Goal: Information Seeking & Learning: Learn about a topic

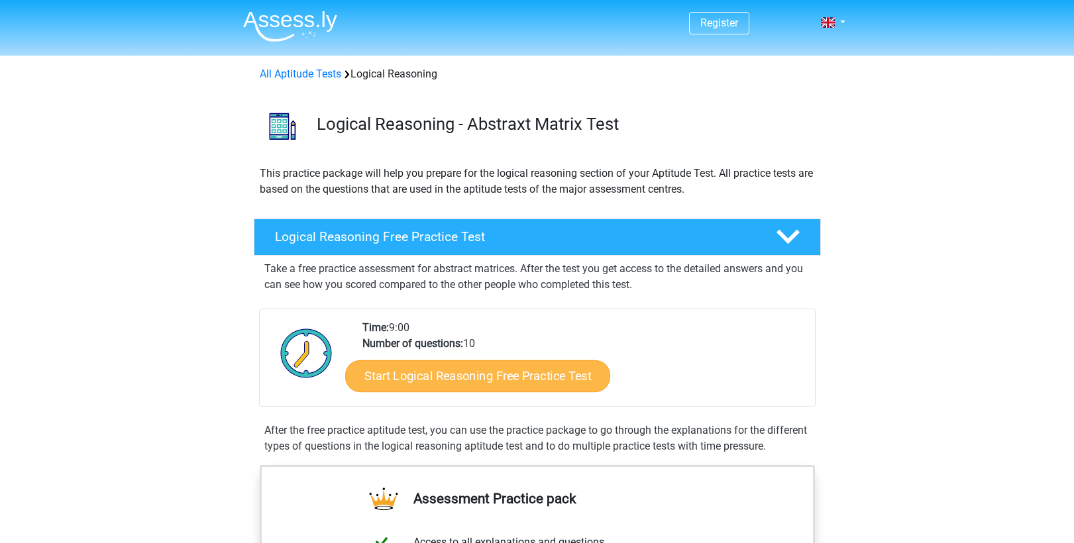
click at [410, 376] on link "Start Logical Reasoning Free Practice Test" at bounding box center [477, 376] width 265 height 32
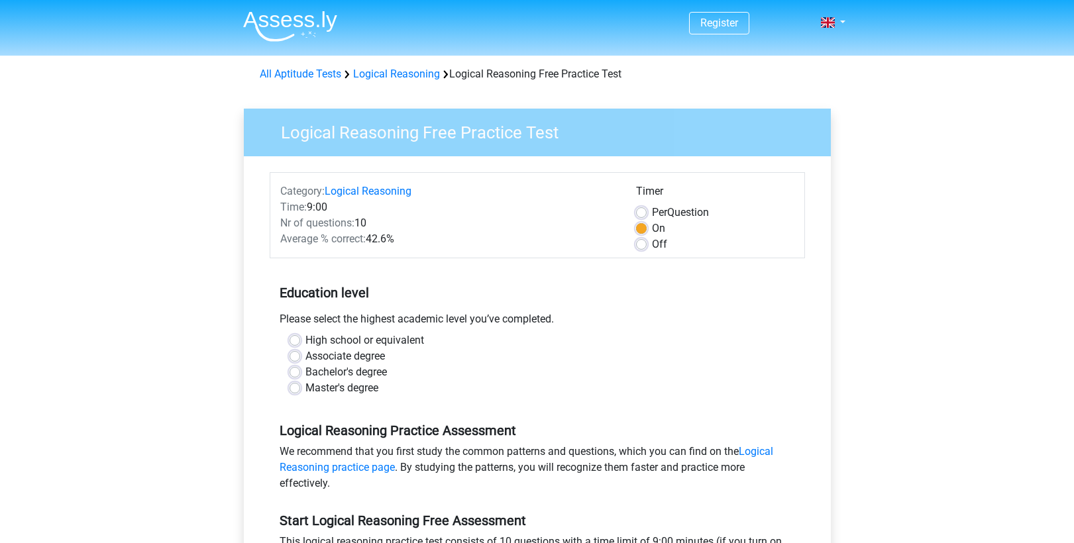
click at [306, 372] on label "Bachelor's degree" at bounding box center [347, 373] width 82 height 16
click at [295, 372] on input "Bachelor's degree" at bounding box center [295, 371] width 11 height 13
radio input "true"
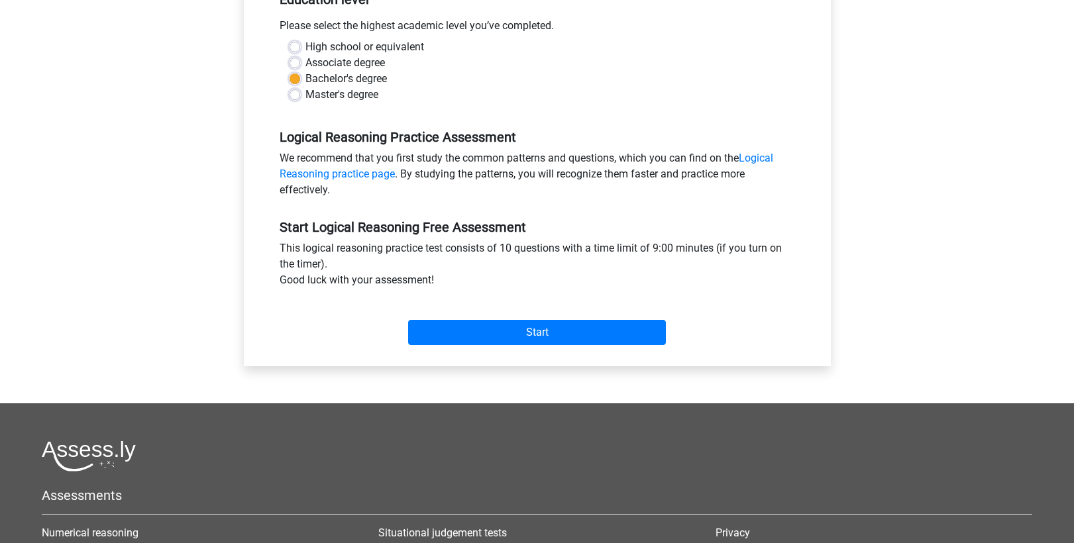
scroll to position [294, 0]
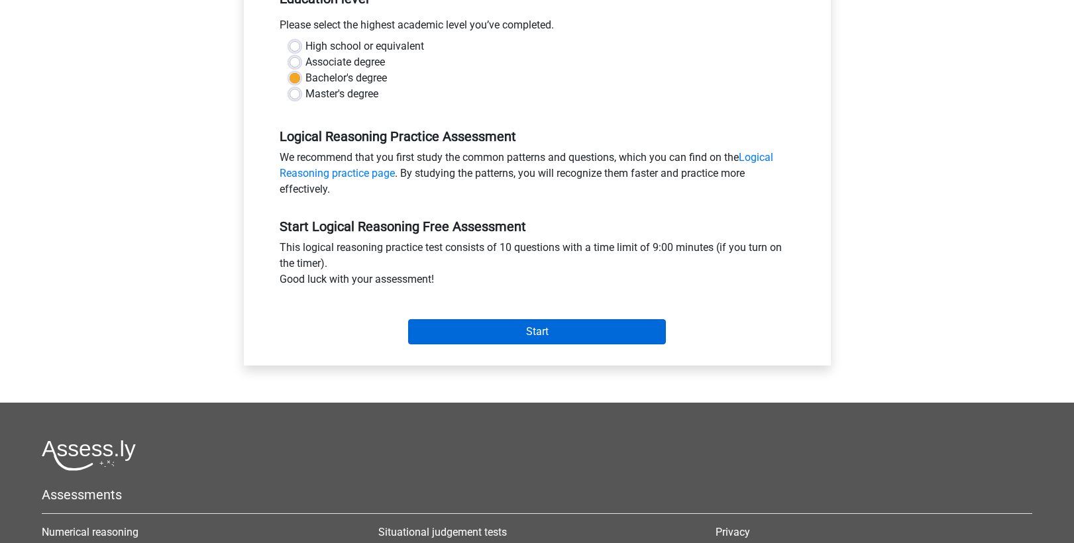
click at [515, 331] on input "Start" at bounding box center [537, 331] width 258 height 25
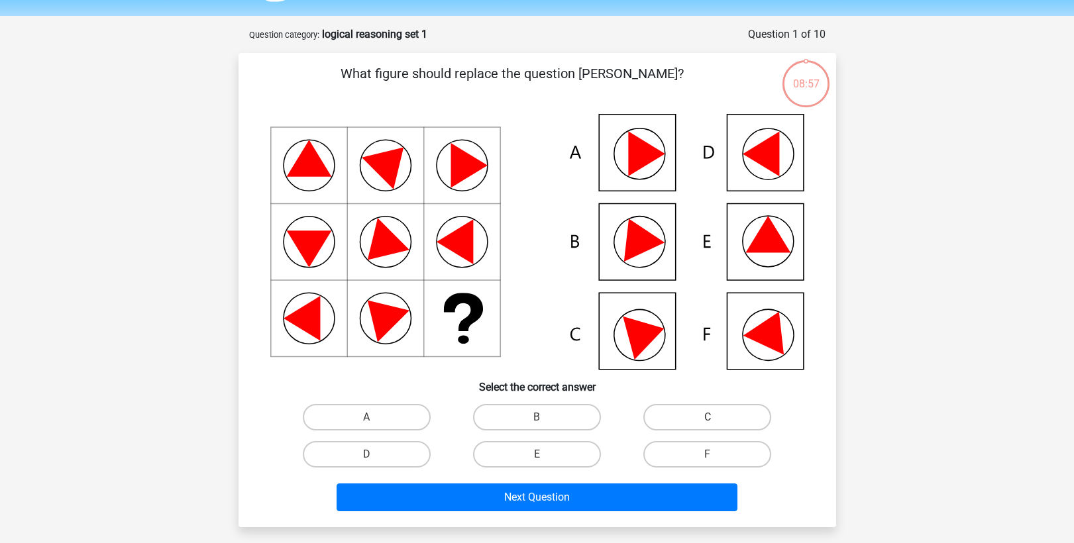
scroll to position [42, 0]
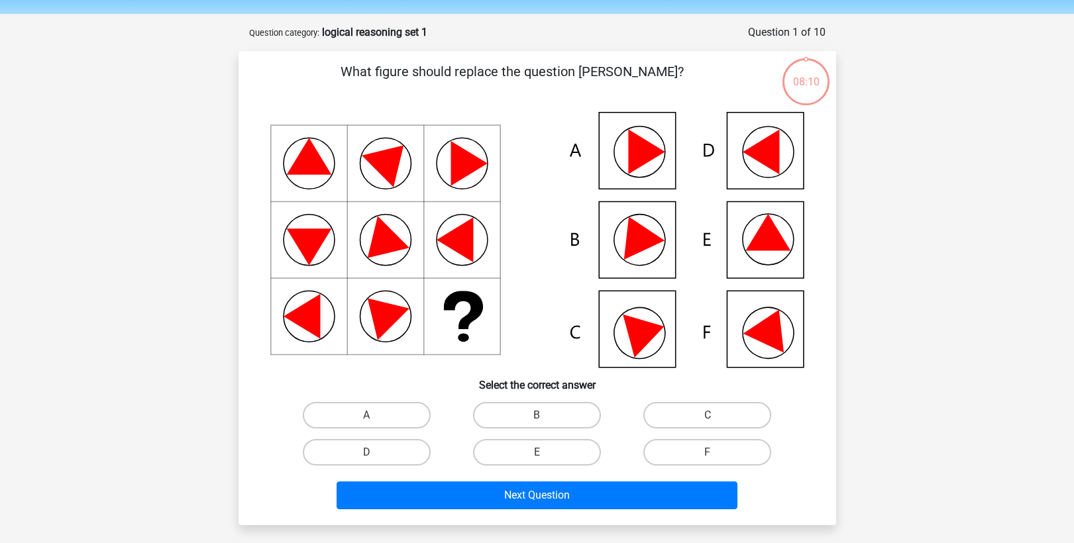
click at [770, 334] on icon at bounding box center [771, 327] width 56 height 52
click at [702, 454] on label "F" at bounding box center [708, 452] width 128 height 27
click at [708, 454] on input "F" at bounding box center [712, 457] width 9 height 9
radio input "true"
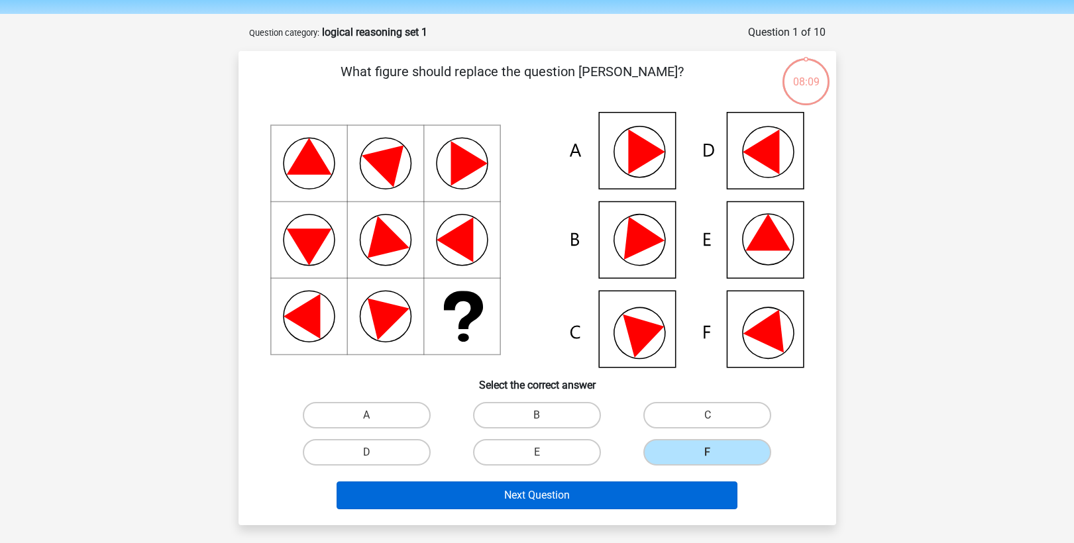
click at [561, 498] on button "Next Question" at bounding box center [537, 496] width 401 height 28
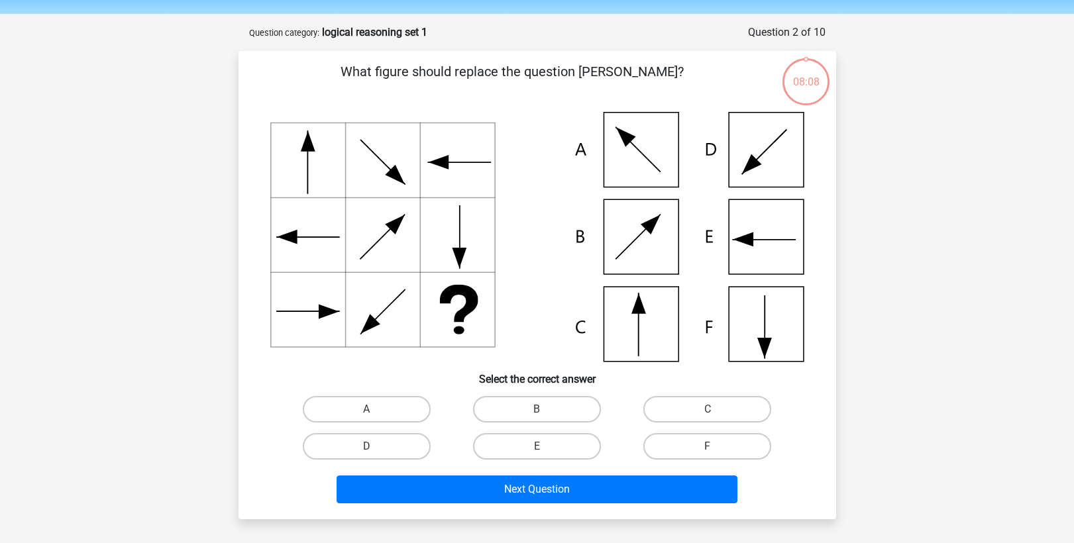
scroll to position [66, 0]
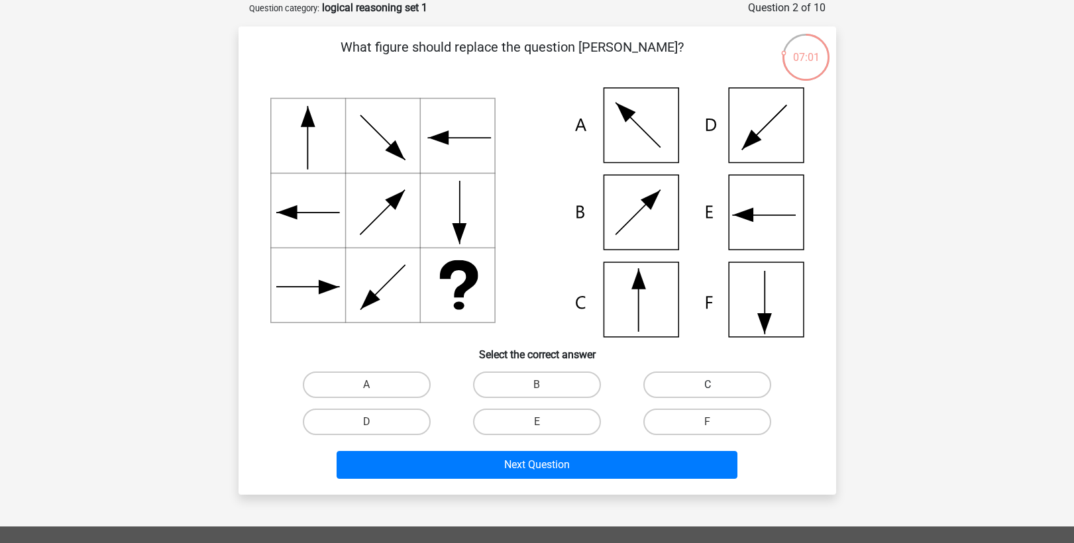
click at [714, 382] on label "C" at bounding box center [708, 385] width 128 height 27
click at [714, 385] on input "C" at bounding box center [712, 389] width 9 height 9
radio input "true"
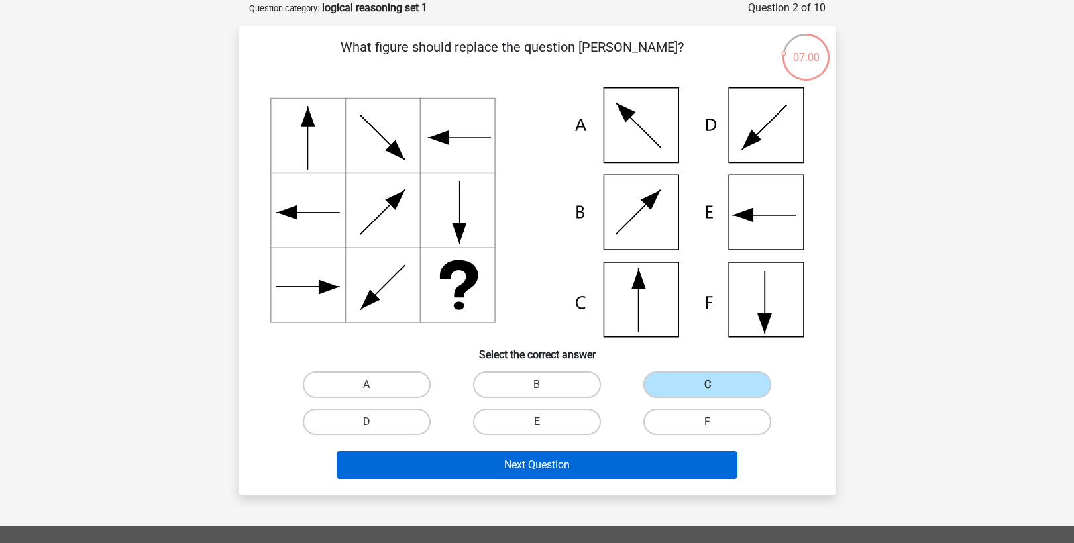
click at [583, 456] on button "Next Question" at bounding box center [537, 465] width 401 height 28
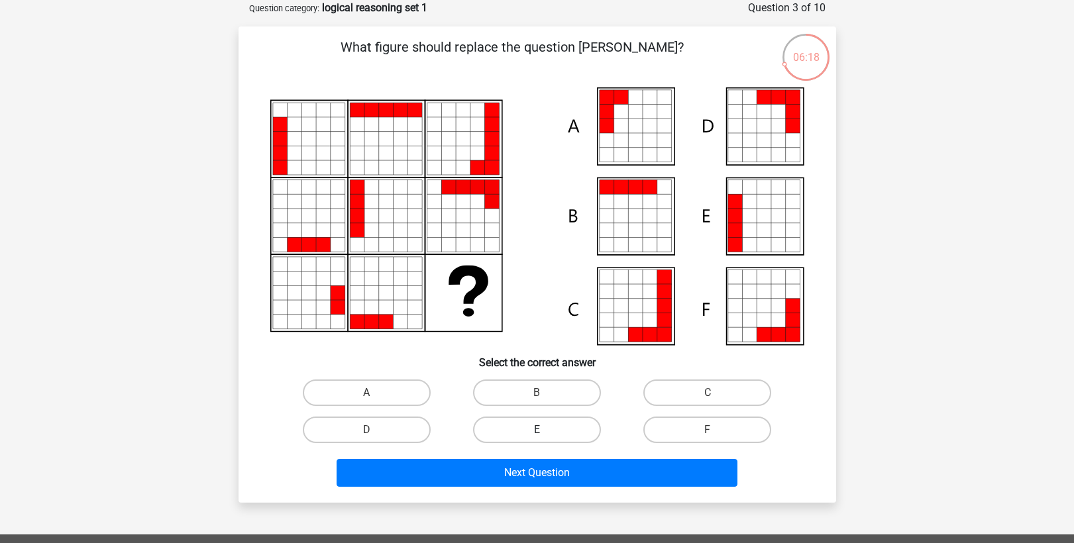
click at [533, 426] on label "E" at bounding box center [537, 430] width 128 height 27
click at [537, 430] on input "E" at bounding box center [541, 434] width 9 height 9
radio input "true"
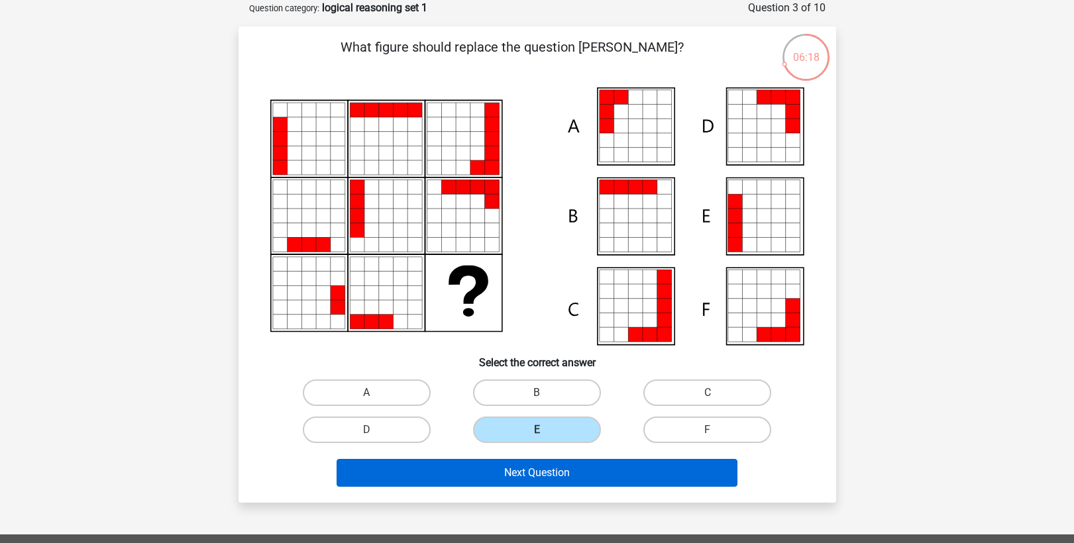
click at [475, 480] on button "Next Question" at bounding box center [537, 473] width 401 height 28
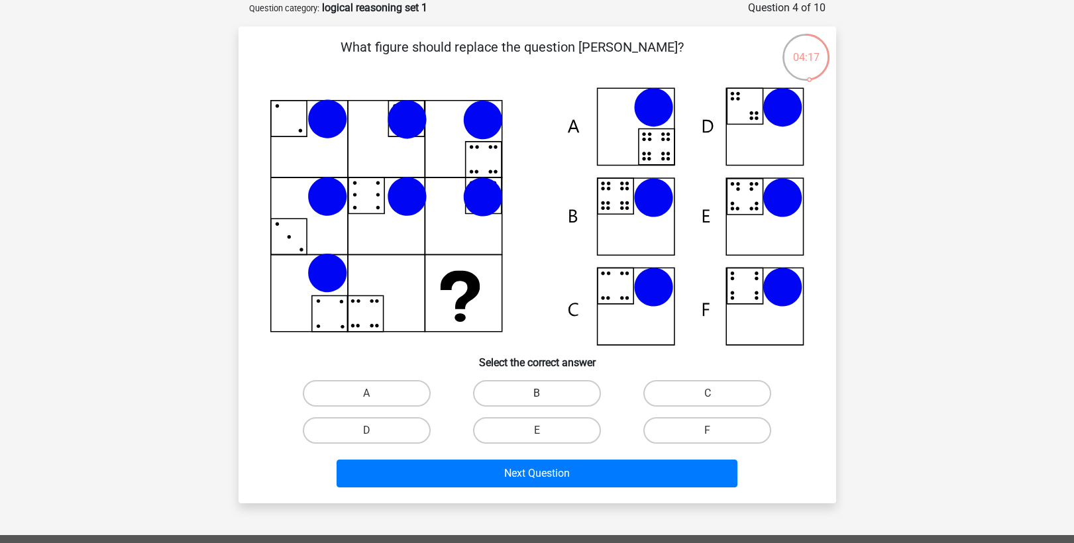
click at [532, 391] on label "B" at bounding box center [537, 393] width 128 height 27
click at [537, 394] on input "B" at bounding box center [541, 398] width 9 height 9
radio input "true"
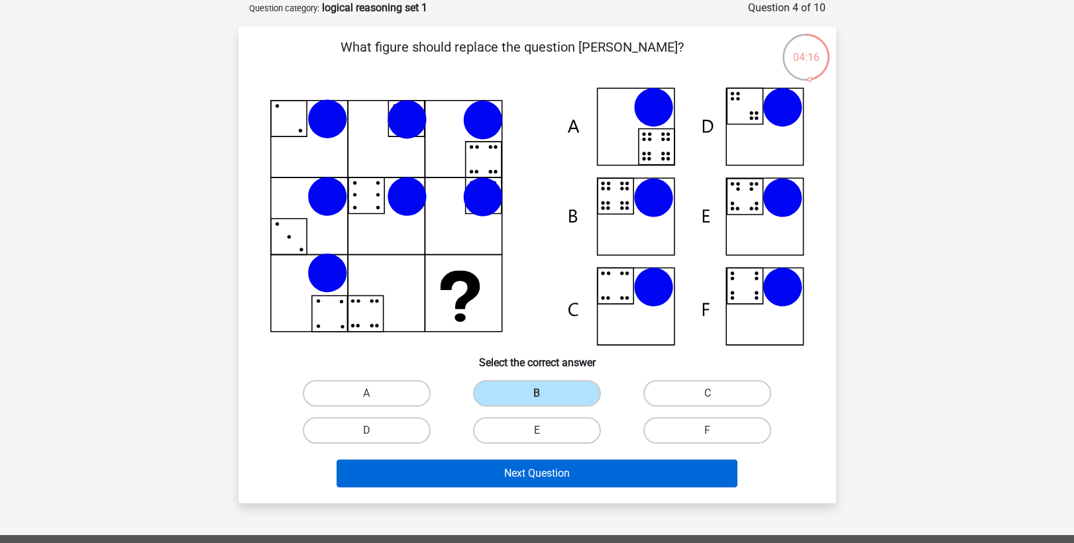
click at [443, 476] on button "Next Question" at bounding box center [537, 474] width 401 height 28
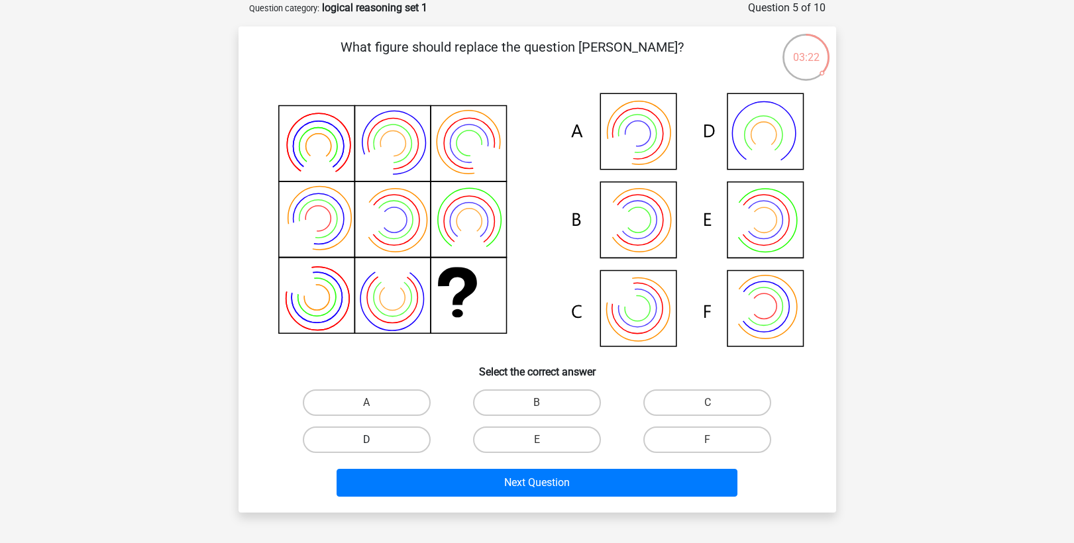
click at [378, 432] on label "D" at bounding box center [367, 440] width 128 height 27
click at [375, 440] on input "D" at bounding box center [370, 444] width 9 height 9
radio input "true"
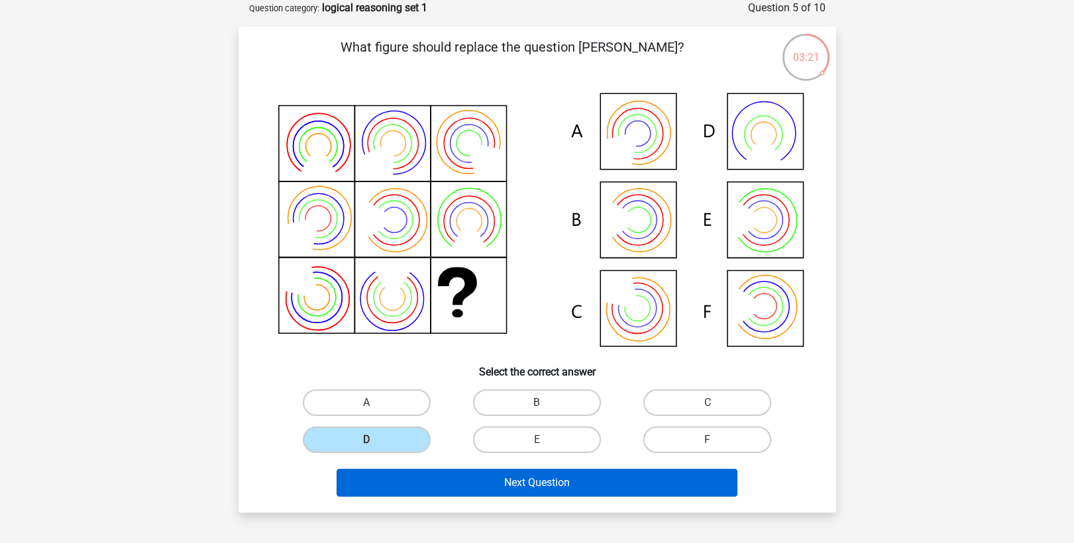
click at [392, 480] on button "Next Question" at bounding box center [537, 483] width 401 height 28
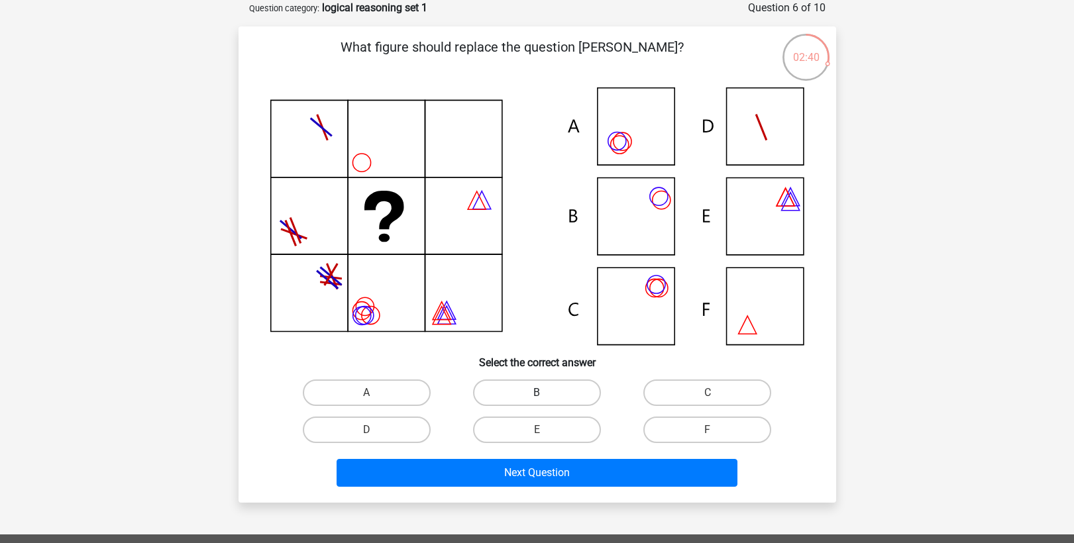
click at [563, 389] on label "B" at bounding box center [537, 393] width 128 height 27
click at [545, 393] on input "B" at bounding box center [541, 397] width 9 height 9
radio input "true"
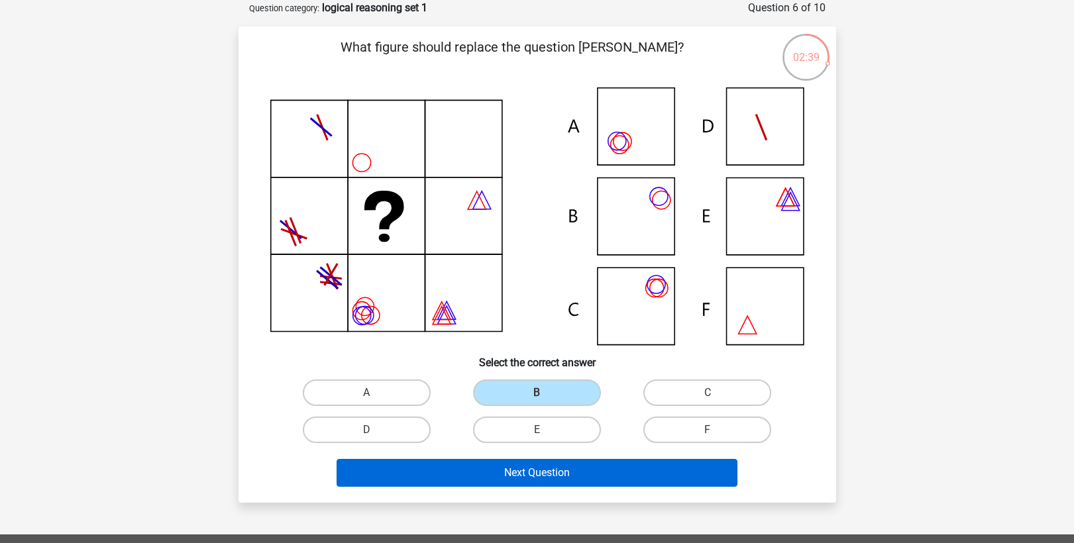
click at [477, 475] on button "Next Question" at bounding box center [537, 473] width 401 height 28
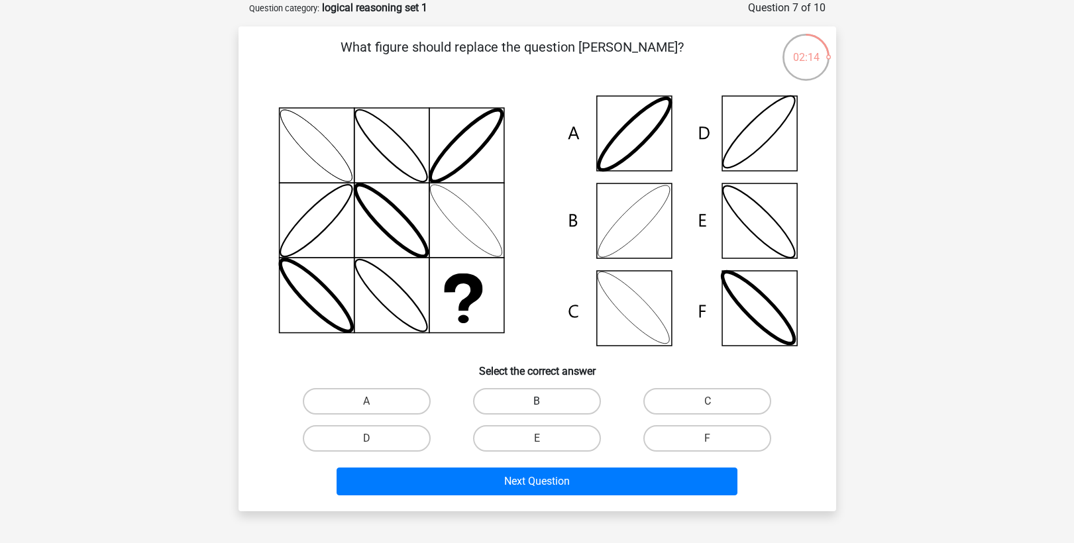
click at [578, 398] on label "B" at bounding box center [537, 401] width 128 height 27
click at [545, 402] on input "B" at bounding box center [541, 406] width 9 height 9
radio input "true"
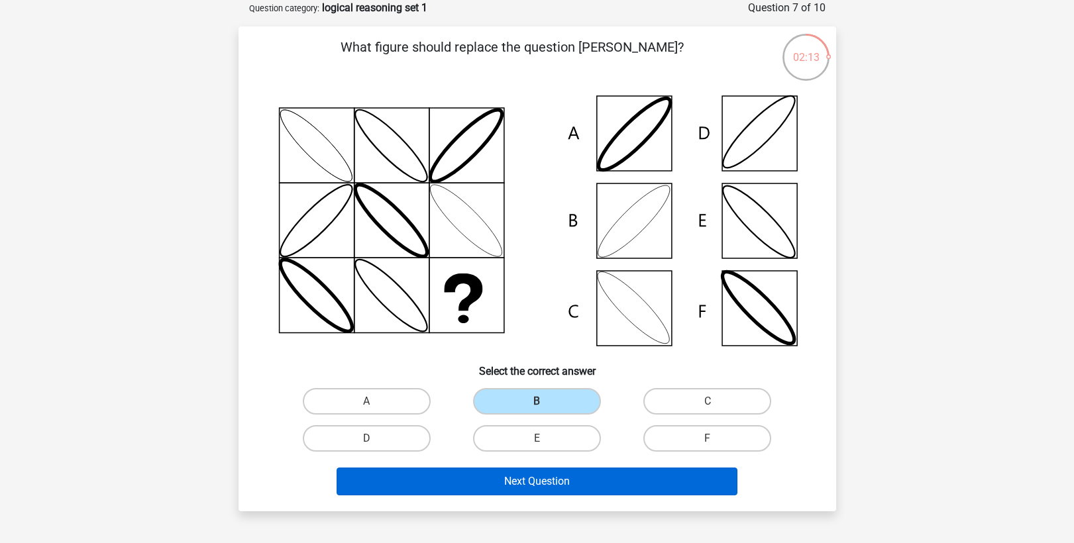
click at [461, 480] on button "Next Question" at bounding box center [537, 482] width 401 height 28
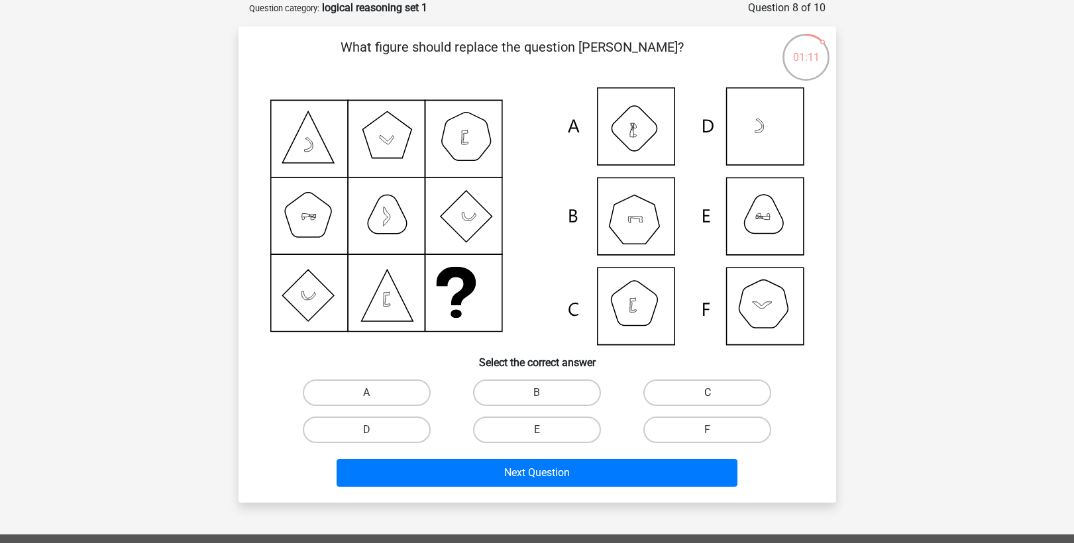
click at [690, 393] on label "C" at bounding box center [708, 393] width 128 height 27
click at [708, 393] on input "C" at bounding box center [712, 397] width 9 height 9
radio input "true"
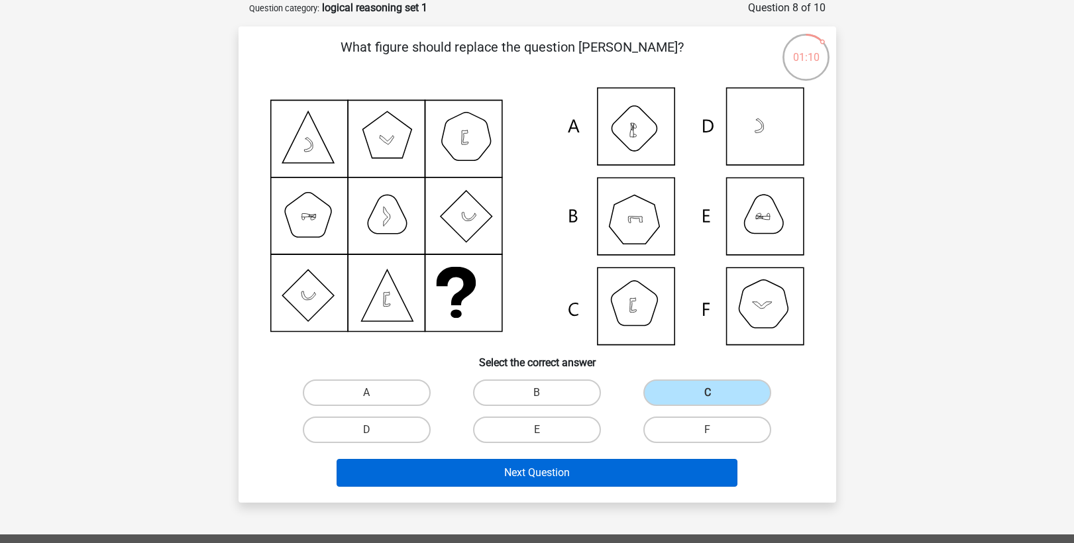
click at [575, 460] on button "Next Question" at bounding box center [537, 473] width 401 height 28
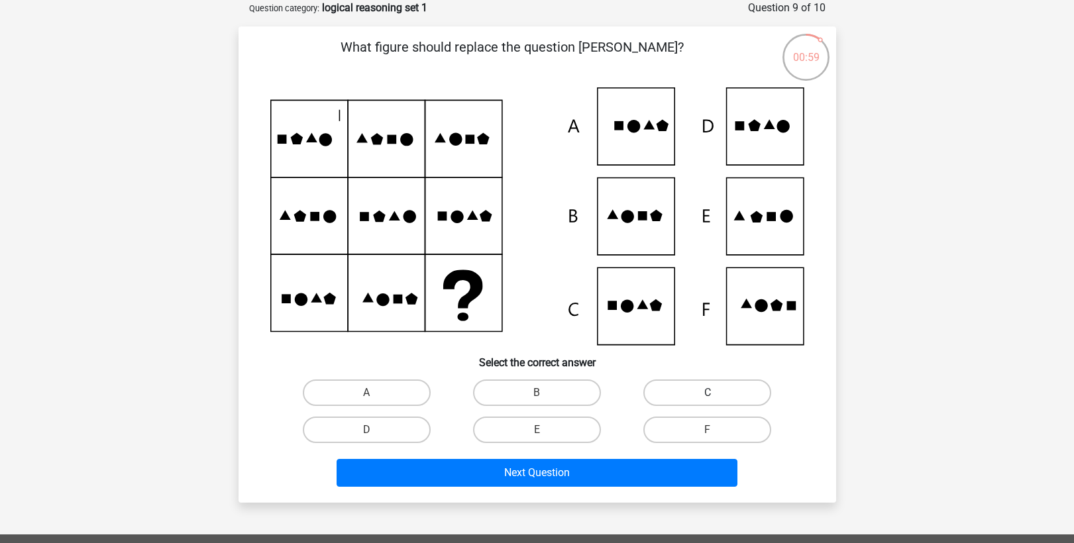
click at [742, 394] on label "C" at bounding box center [708, 393] width 128 height 27
click at [716, 394] on input "C" at bounding box center [712, 397] width 9 height 9
radio input "true"
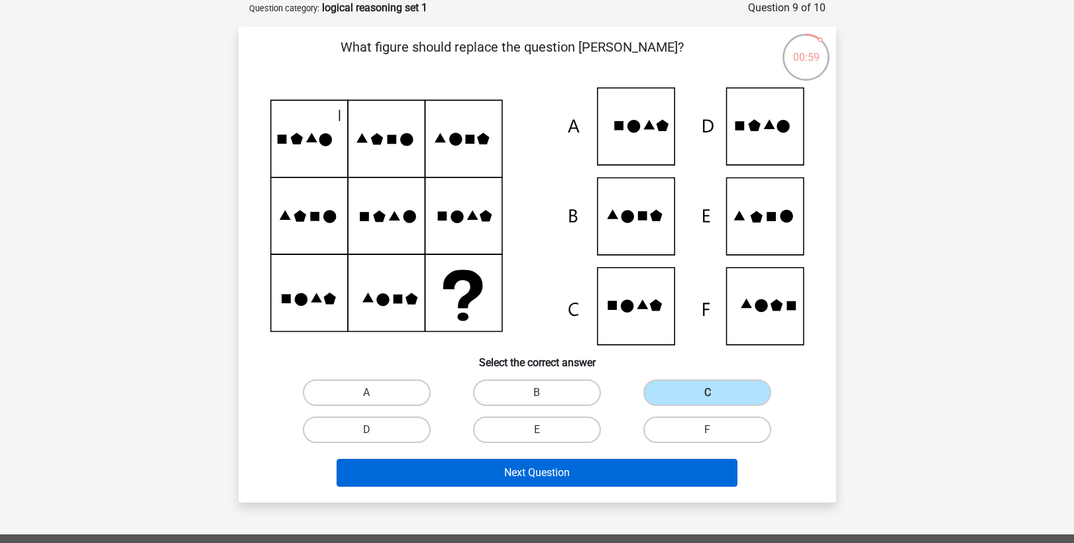
click at [646, 463] on button "Next Question" at bounding box center [537, 473] width 401 height 28
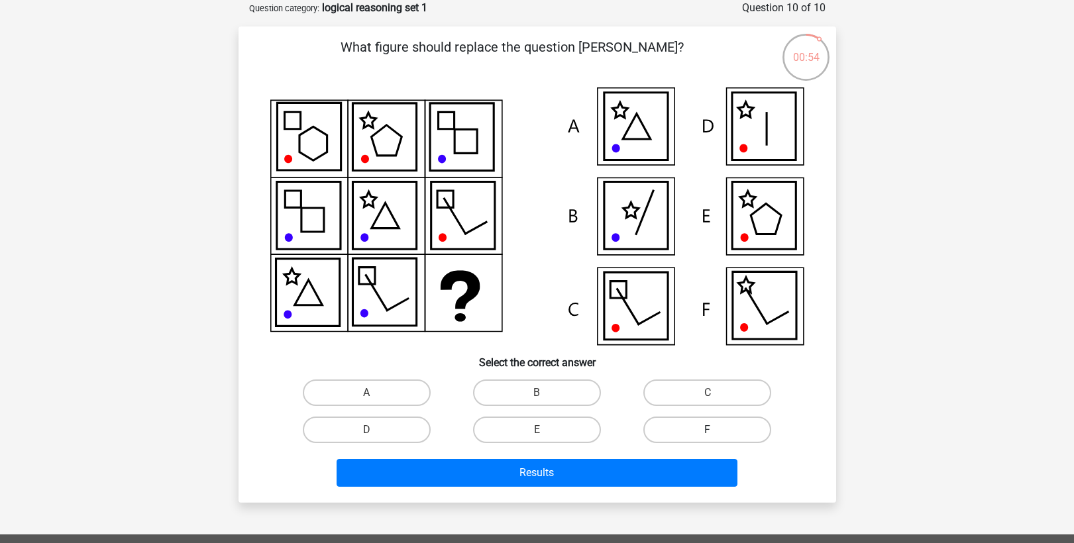
click at [722, 430] on label "F" at bounding box center [708, 430] width 128 height 27
click at [716, 430] on input "F" at bounding box center [712, 434] width 9 height 9
radio input "true"
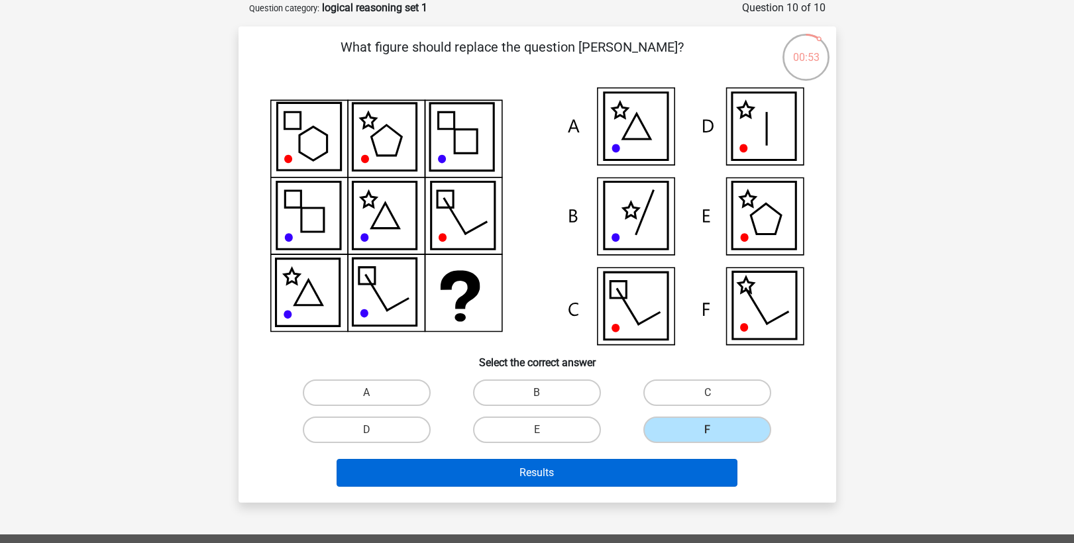
click at [634, 475] on button "Results" at bounding box center [537, 473] width 401 height 28
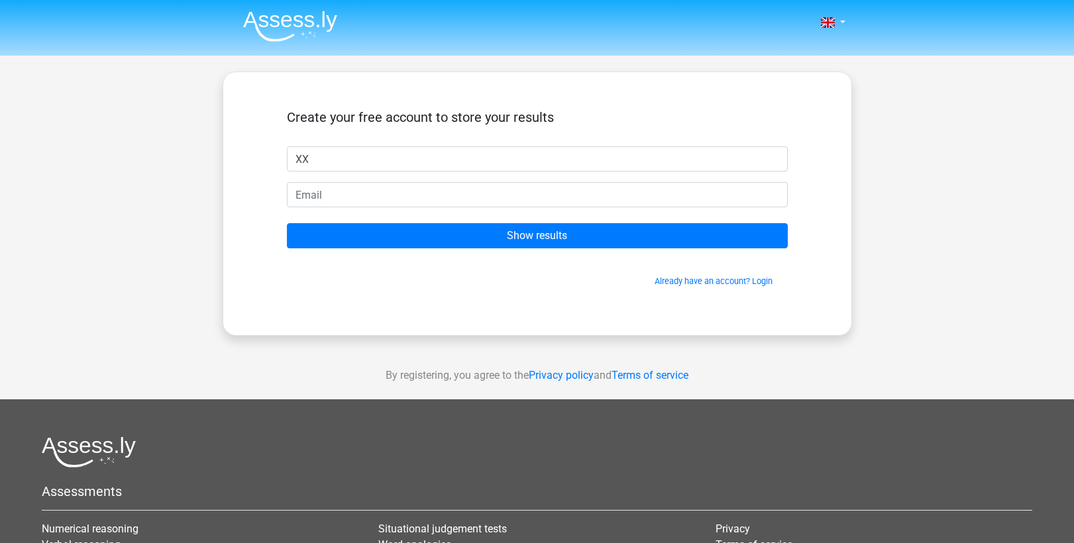
type input "XX"
click at [966, 178] on div "Nederlands English XX" at bounding box center [537, 375] width 1074 height 750
click at [1009, 142] on div "Nederlands English XX" at bounding box center [537, 375] width 1074 height 750
